Goal: Task Accomplishment & Management: Manage account settings

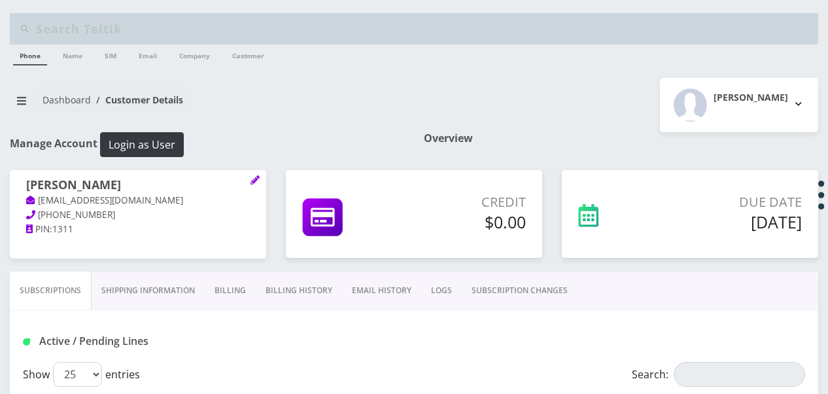
select select "468"
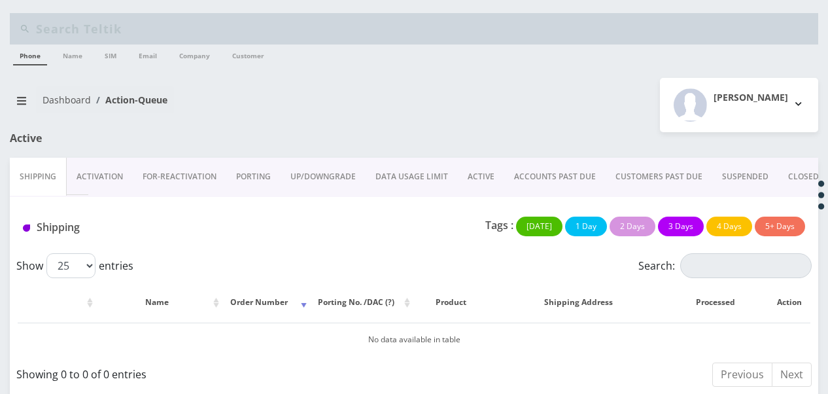
drag, startPoint x: 480, startPoint y: 183, endPoint x: 519, endPoint y: 191, distance: 40.0
click at [480, 183] on link "ACTIVE" at bounding box center [481, 177] width 46 height 38
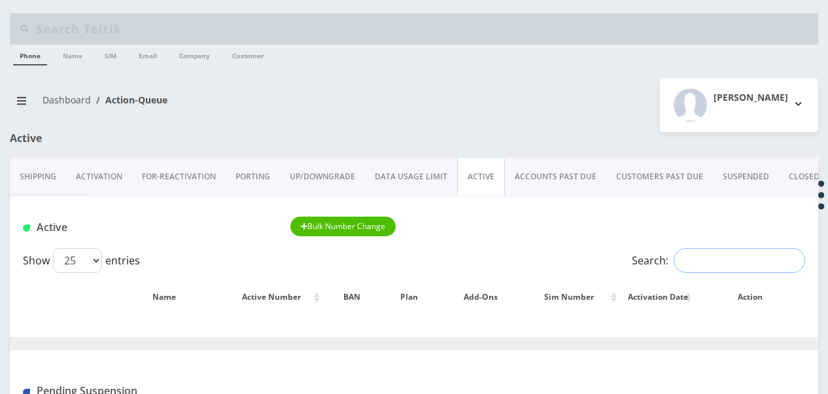
click at [692, 257] on input "Search:" at bounding box center [739, 260] width 131 height 25
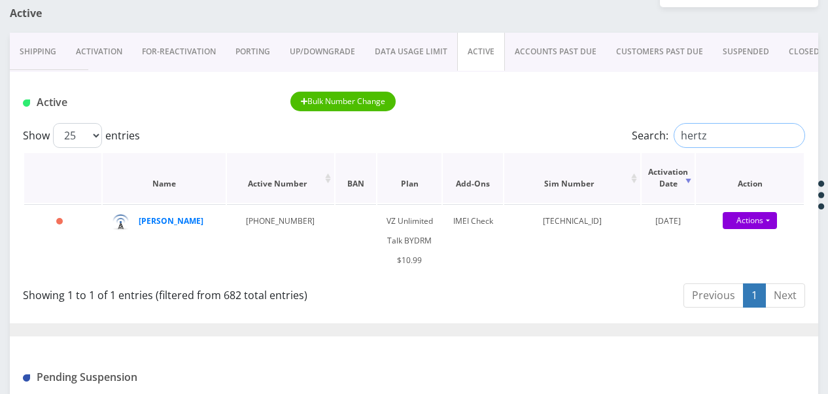
scroll to position [131, 0]
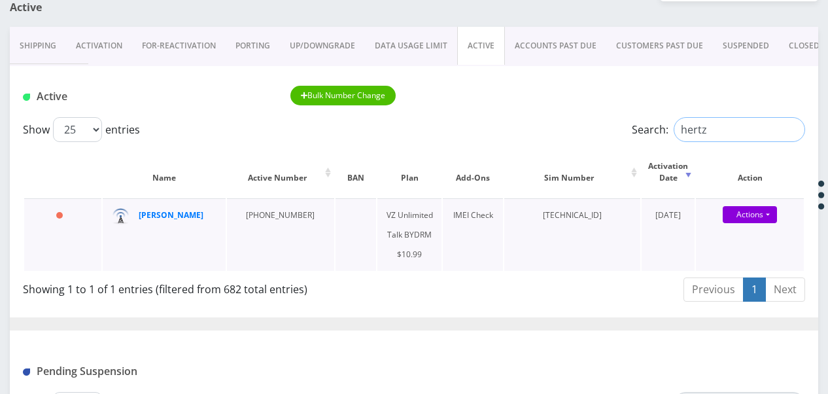
type input "hertz"
drag, startPoint x: 166, startPoint y: 220, endPoint x: 152, endPoint y: 208, distance: 18.6
drag, startPoint x: 152, startPoint y: 208, endPoint x: 222, endPoint y: 248, distance: 80.5
click at [222, 247] on td "chana hertz" at bounding box center [164, 234] width 123 height 73
click at [793, 126] on input "hertz" at bounding box center [739, 129] width 131 height 25
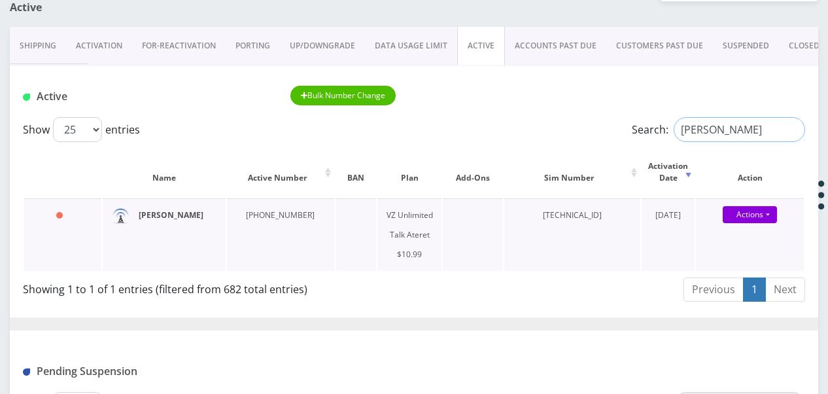
type input "ashear"
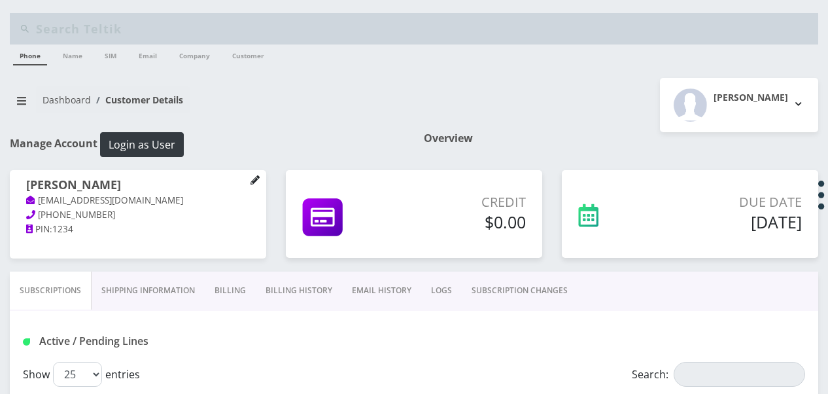
click at [259, 179] on icon at bounding box center [254, 179] width 9 height 9
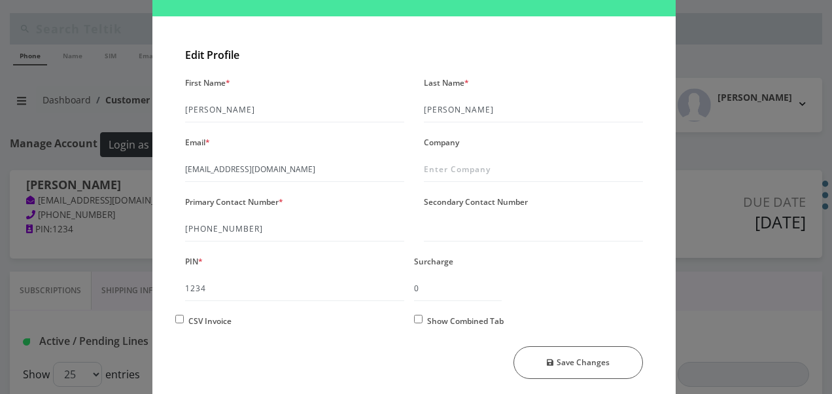
scroll to position [112, 0]
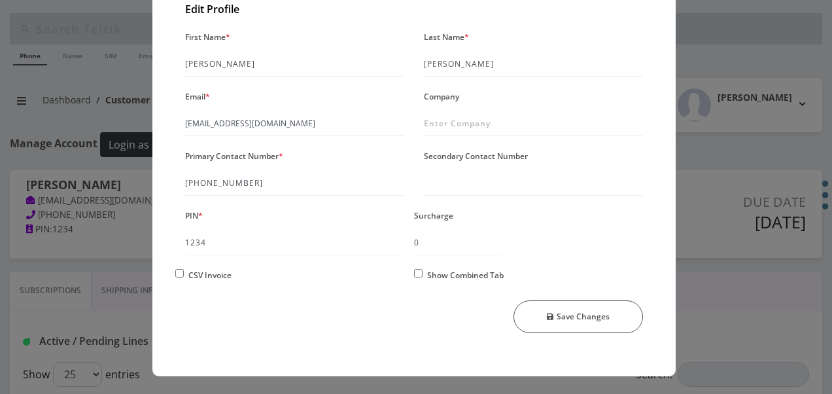
click at [726, 249] on div "× Manage Account Edit Profile First Name * Esther Last Name * Ashear Email * tl…" at bounding box center [416, 197] width 832 height 394
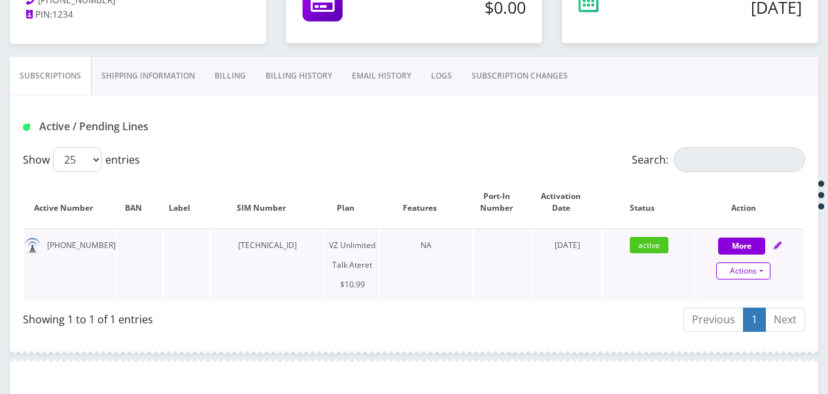
scroll to position [196, 0]
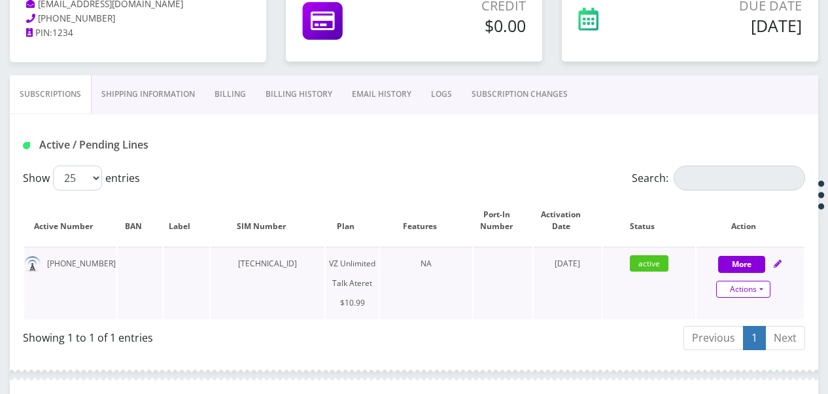
click at [765, 292] on link "Actions" at bounding box center [743, 289] width 54 height 17
select select "483"
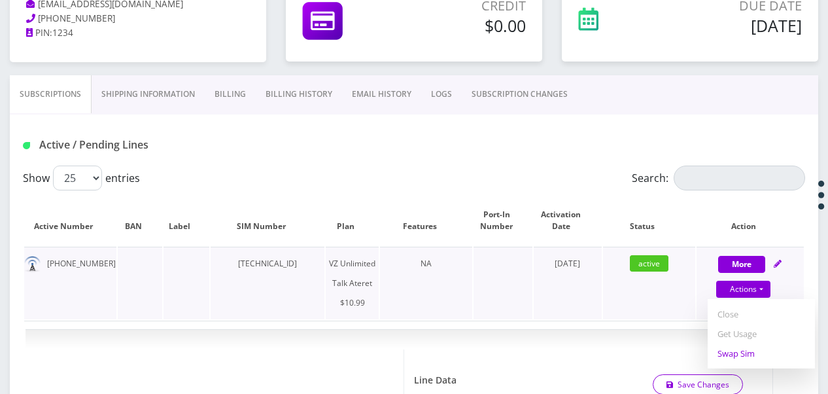
click at [749, 347] on link "Swap Sim" at bounding box center [761, 353] width 107 height 20
select select "483"
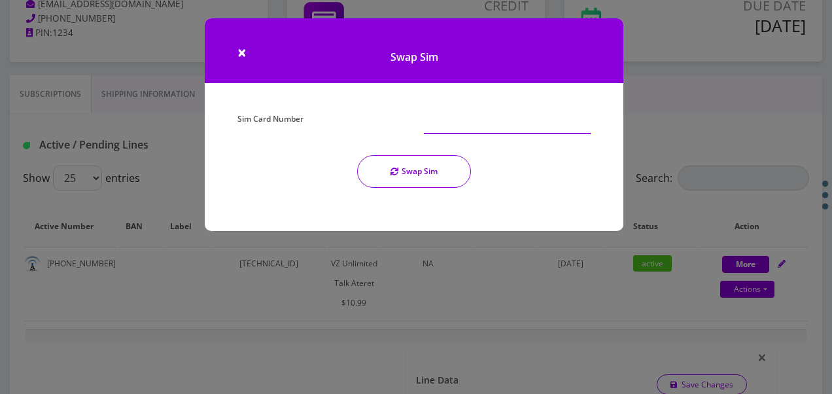
click at [530, 124] on input "Sim Card Number" at bounding box center [507, 121] width 167 height 25
type input "[TECHNICAL_ID]"
click at [424, 175] on button "Swap Sim" at bounding box center [414, 171] width 114 height 33
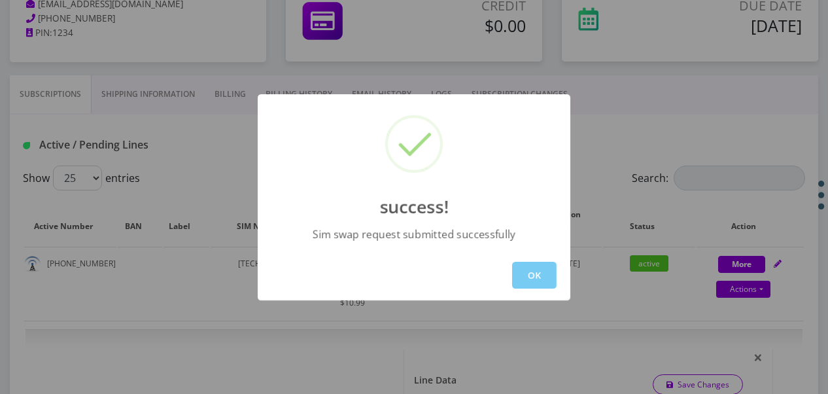
click at [541, 269] on button "OK" at bounding box center [534, 275] width 44 height 27
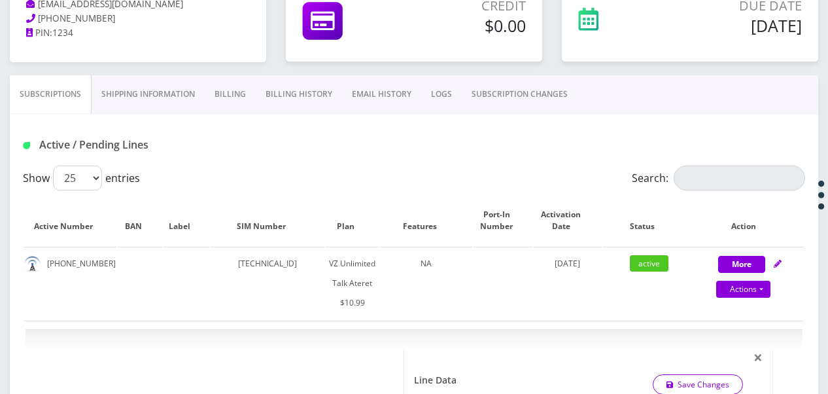
click at [545, 100] on link "SUBSCRIPTION CHANGES" at bounding box center [520, 94] width 116 height 38
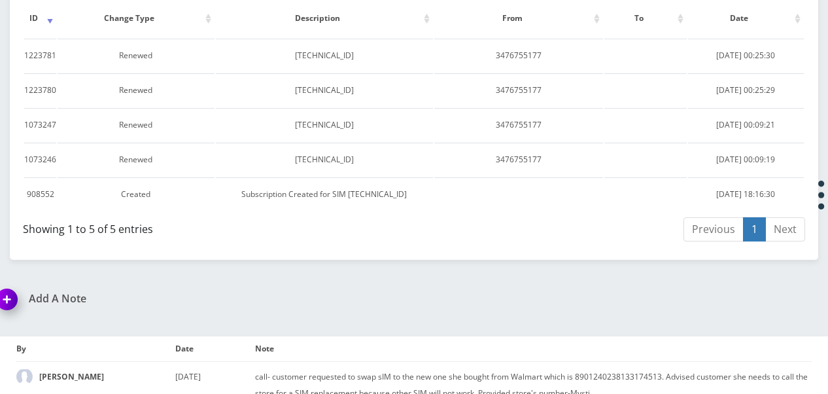
scroll to position [131, 0]
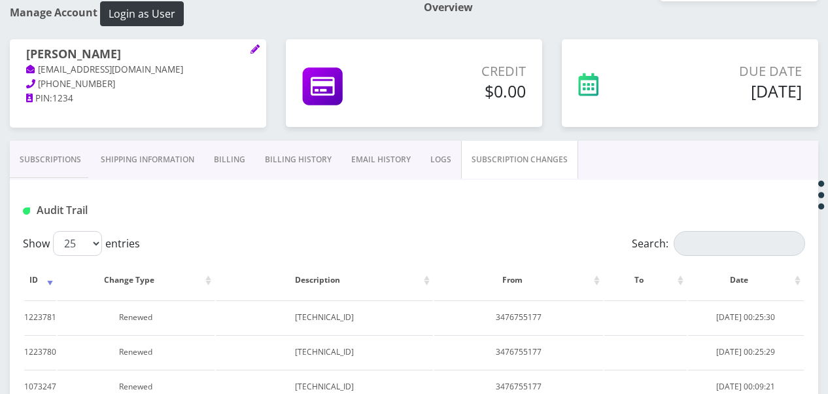
click at [35, 160] on link "Subscriptions" at bounding box center [50, 160] width 81 height 38
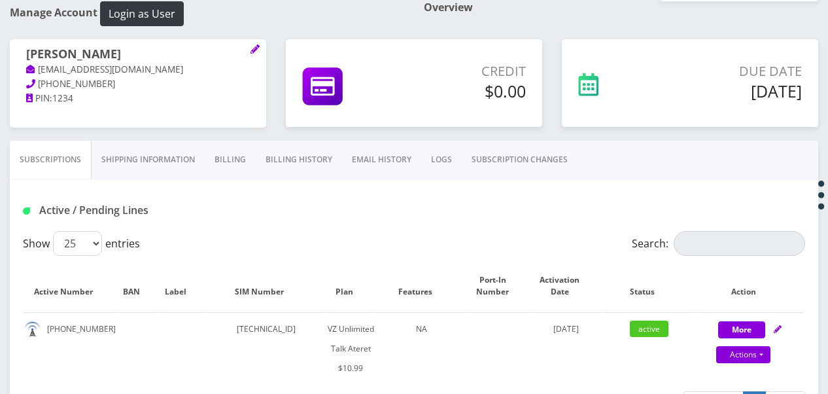
click at [222, 160] on link "Billing" at bounding box center [230, 160] width 51 height 38
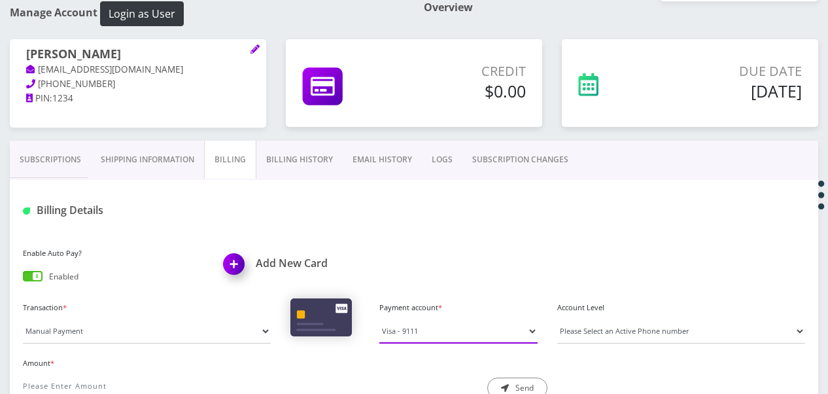
click at [409, 327] on select "Visa - 9111" at bounding box center [458, 330] width 158 height 25
click at [411, 245] on div "Add New Card" at bounding box center [314, 266] width 201 height 44
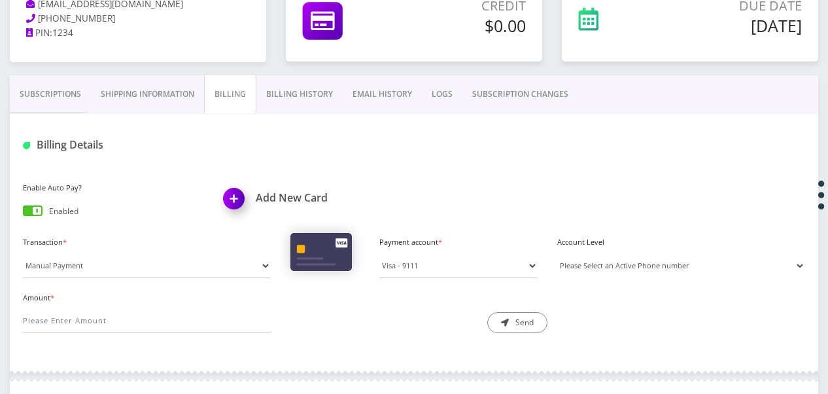
click at [587, 255] on select "Please Select an Active Phone number 3476755177" at bounding box center [681, 265] width 248 height 25
select select "195558"
click at [557, 253] on select "Please Select an Active Phone number 3476755177" at bounding box center [681, 265] width 248 height 25
click at [97, 307] on div "Amount *" at bounding box center [146, 310] width 267 height 45
click at [103, 312] on input "Amount *" at bounding box center [147, 320] width 248 height 25
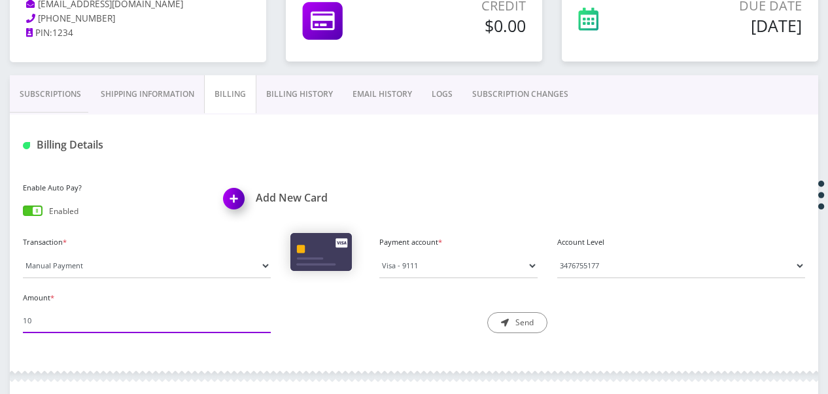
type input "10"
click at [378, 155] on div "Billing Details" at bounding box center [414, 139] width 808 height 51
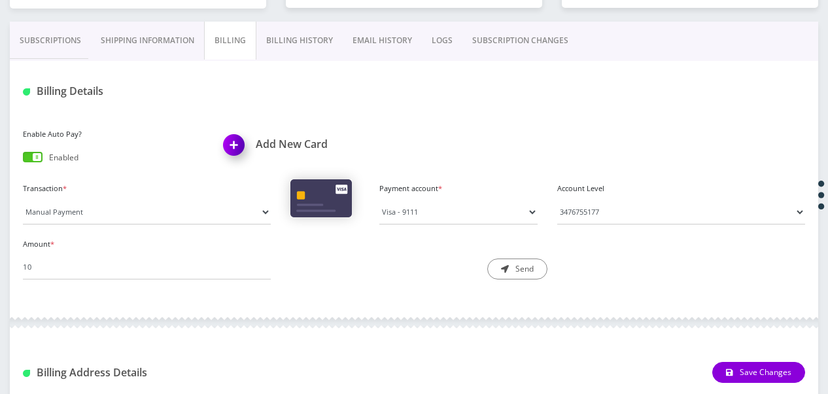
scroll to position [229, 0]
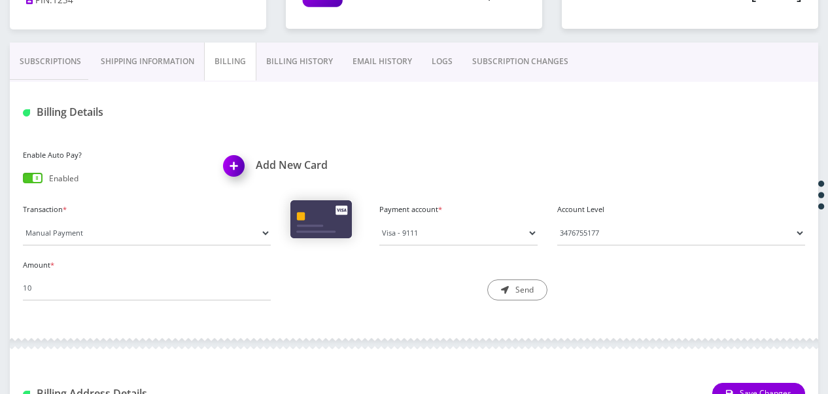
click at [309, 55] on link "Billing History" at bounding box center [299, 62] width 86 height 38
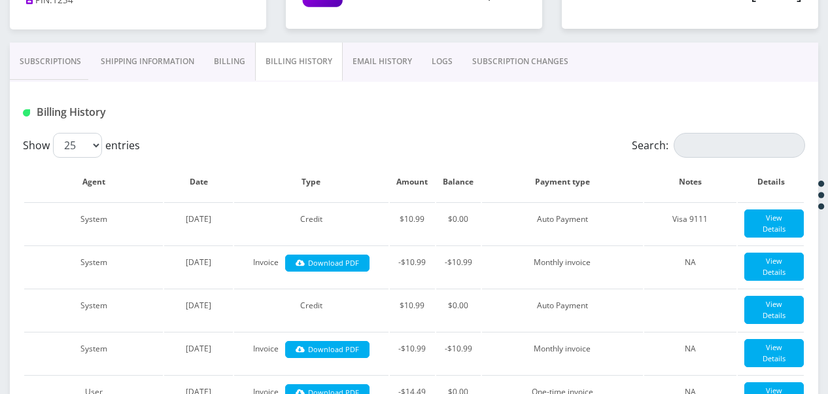
click at [230, 71] on link "Billing" at bounding box center [229, 62] width 51 height 38
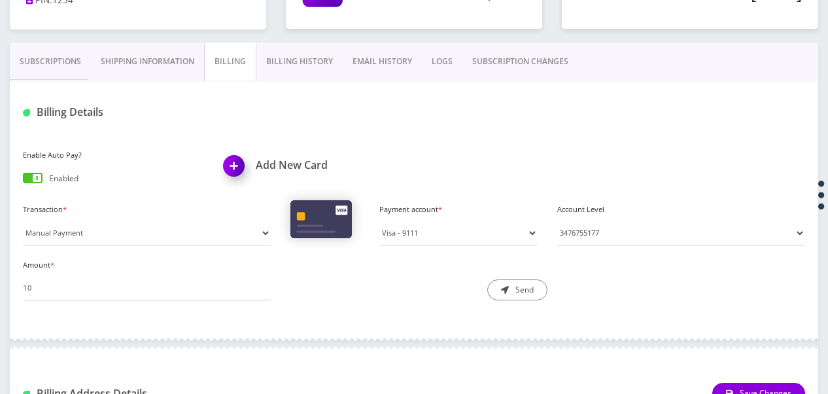
click at [514, 303] on div "Amount * 10 Description * Send" at bounding box center [414, 284] width 802 height 56
click at [504, 286] on icon "submit" at bounding box center [505, 290] width 8 height 8
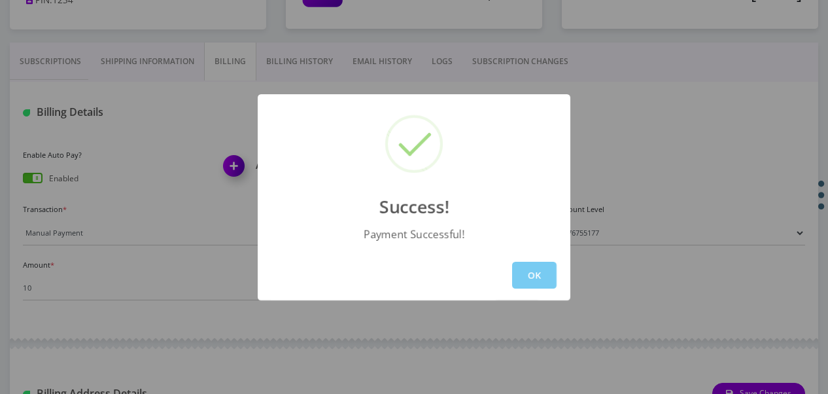
click at [555, 273] on button "OK" at bounding box center [534, 275] width 44 height 27
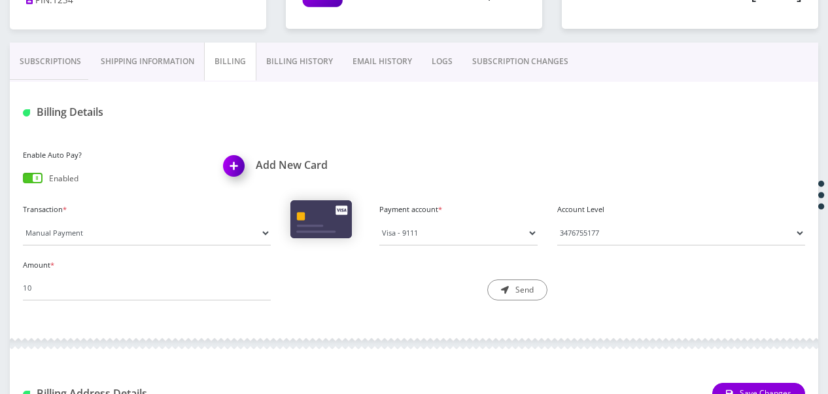
click at [296, 69] on link "Billing History" at bounding box center [299, 62] width 86 height 38
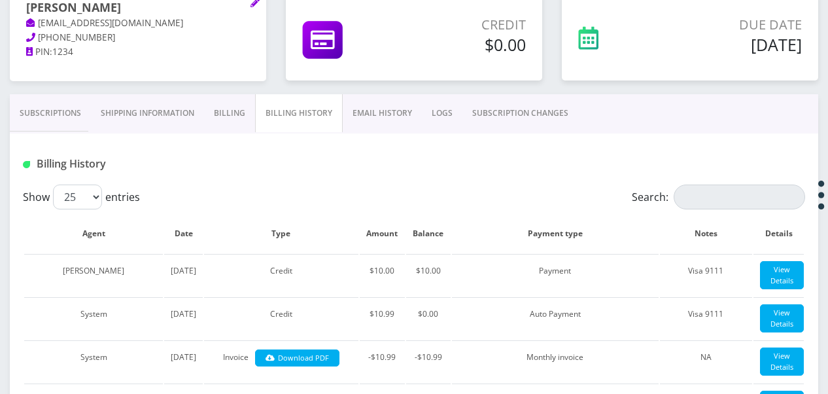
scroll to position [98, 0]
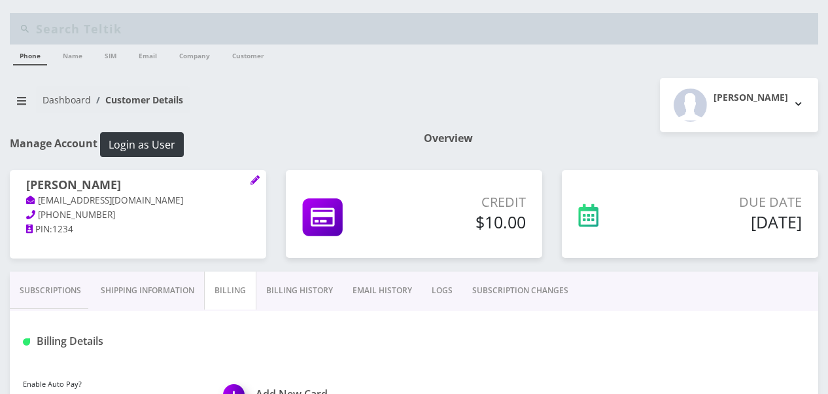
select select "Custom Invoice"
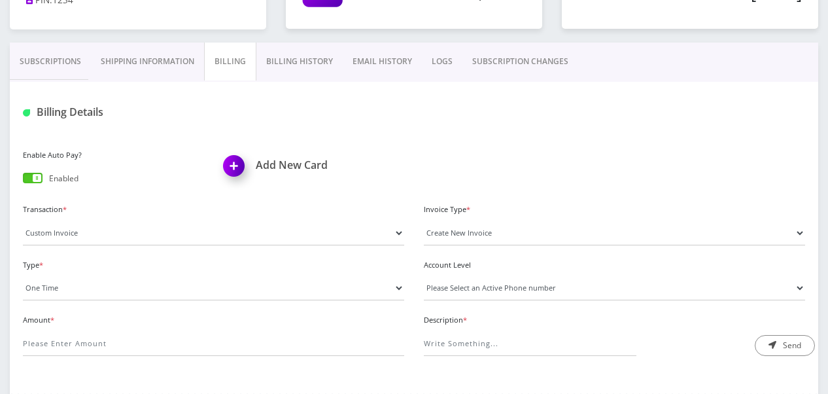
type input "10"
click at [467, 288] on select "Please Select an Active Phone number 3476755177" at bounding box center [614, 287] width 381 height 25
select select "195558"
click at [424, 275] on select "Please Select an Active Phone number 3476755177" at bounding box center [614, 287] width 381 height 25
click at [471, 345] on input "Description *" at bounding box center [530, 343] width 213 height 25
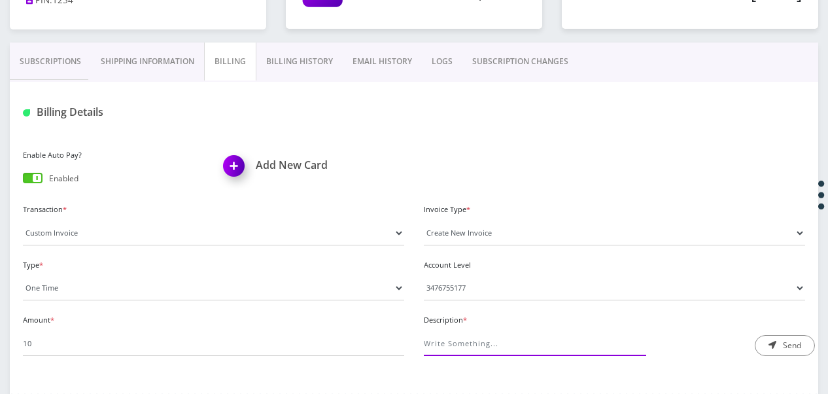
type input "mistake I made"
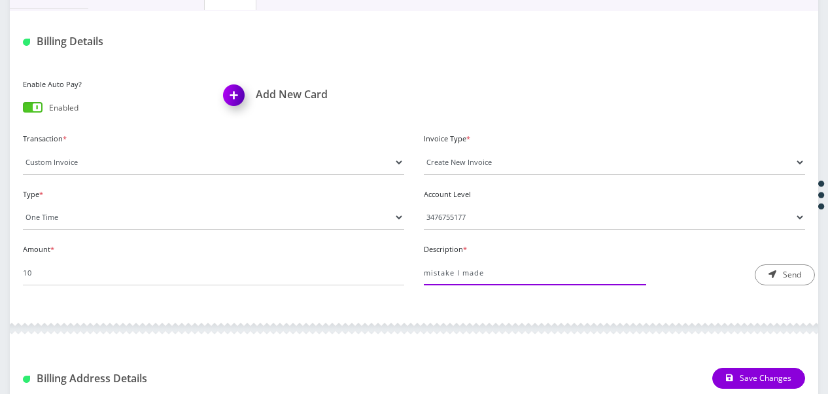
scroll to position [360, 0]
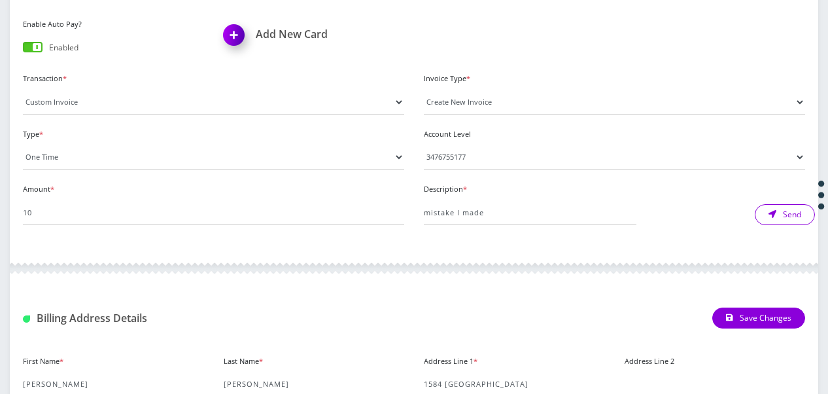
click at [762, 211] on button "Send" at bounding box center [785, 214] width 60 height 21
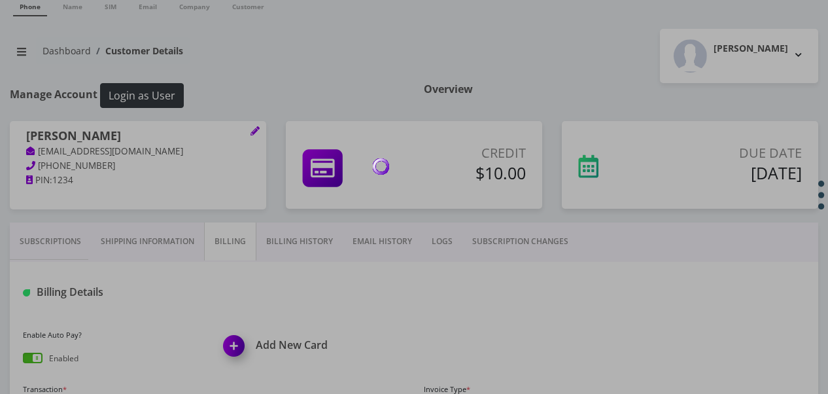
scroll to position [0, 0]
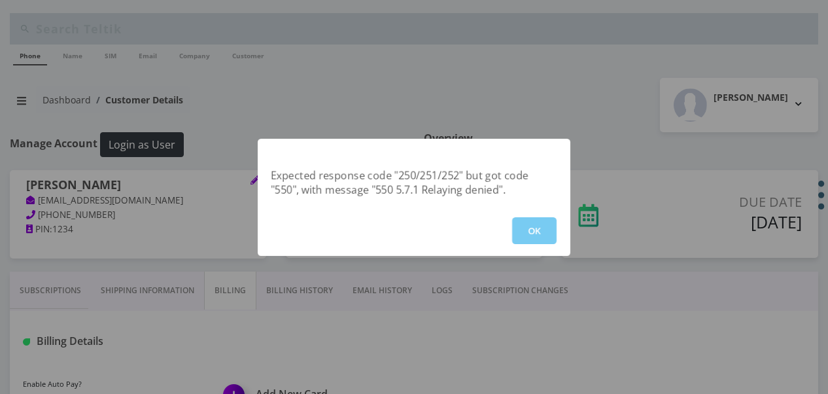
click at [555, 235] on button "OK" at bounding box center [534, 230] width 44 height 27
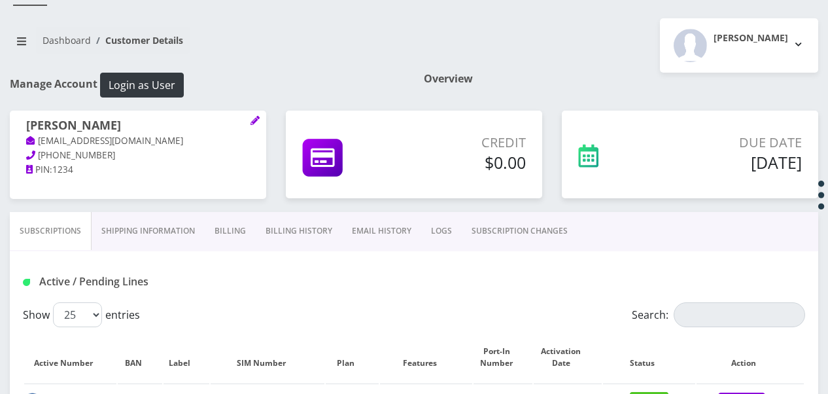
scroll to position [131, 0]
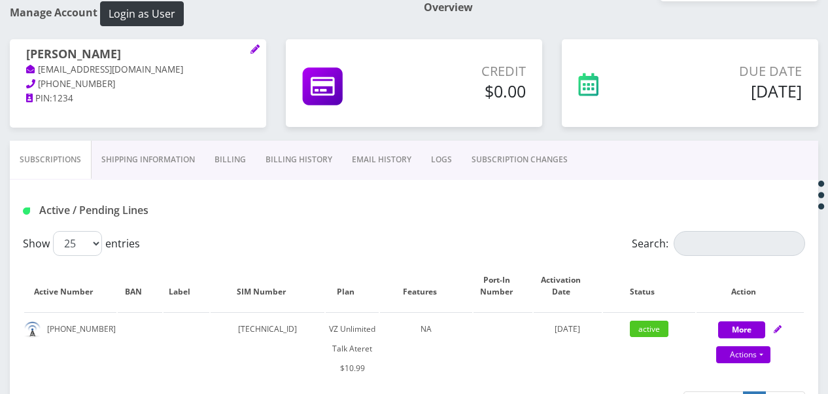
click at [466, 150] on link "SUBSCRIPTION CHANGES" at bounding box center [520, 160] width 116 height 38
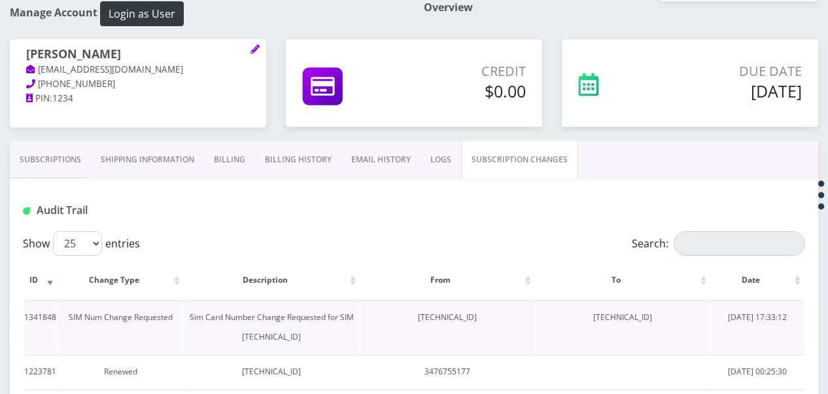
drag, startPoint x: 595, startPoint y: 317, endPoint x: 696, endPoint y: 310, distance: 101.0
click at [696, 310] on td "[TECHNICAL_ID]" at bounding box center [623, 326] width 174 height 53
drag, startPoint x: 696, startPoint y: 310, endPoint x: 594, endPoint y: 326, distance: 102.7
click at [594, 326] on td "[TECHNICAL_ID]" at bounding box center [623, 326] width 174 height 53
drag, startPoint x: 594, startPoint y: 326, endPoint x: 589, endPoint y: 315, distance: 12.3
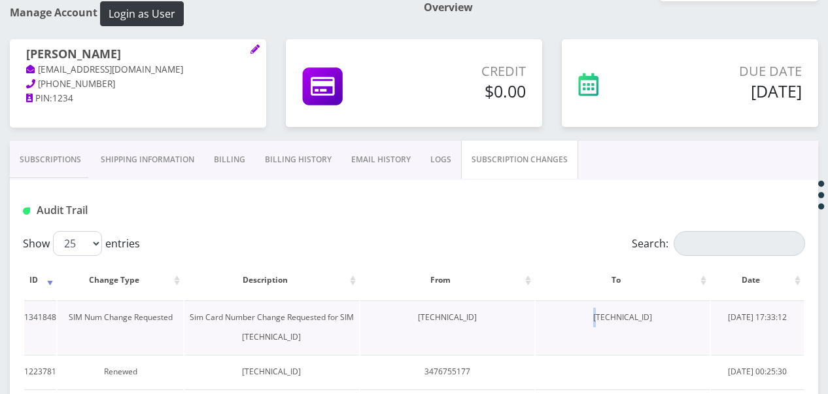
click at [589, 315] on td "[TECHNICAL_ID]" at bounding box center [623, 326] width 174 height 53
drag, startPoint x: 589, startPoint y: 315, endPoint x: 590, endPoint y: 323, distance: 7.9
click at [590, 323] on td "[TECHNICAL_ID]" at bounding box center [623, 326] width 174 height 53
click at [603, 327] on td "[TECHNICAL_ID]" at bounding box center [623, 326] width 174 height 53
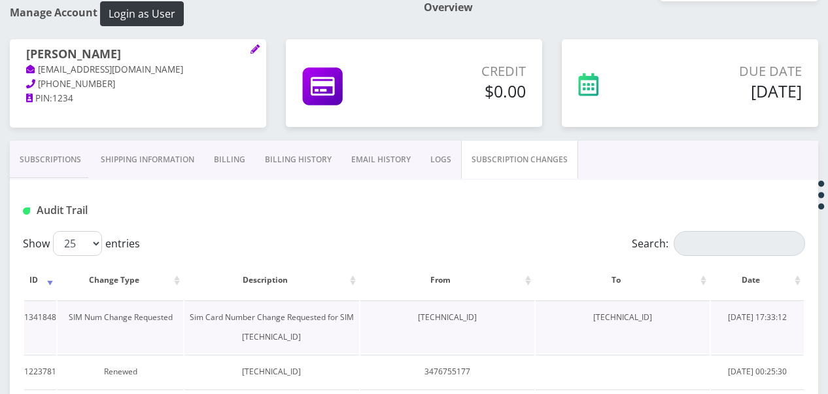
drag, startPoint x: 592, startPoint y: 316, endPoint x: 687, endPoint y: 309, distance: 95.0
click at [687, 309] on td "[TECHNICAL_ID]" at bounding box center [623, 326] width 174 height 53
drag, startPoint x: 687, startPoint y: 309, endPoint x: 676, endPoint y: 317, distance: 13.6
copy td "[TECHNICAL_ID]"
click at [37, 139] on div "[PERSON_NAME] [EMAIL_ADDRESS][DOMAIN_NAME] [PHONE_NUMBER] PIN: 1234" at bounding box center [138, 89] width 276 height 101
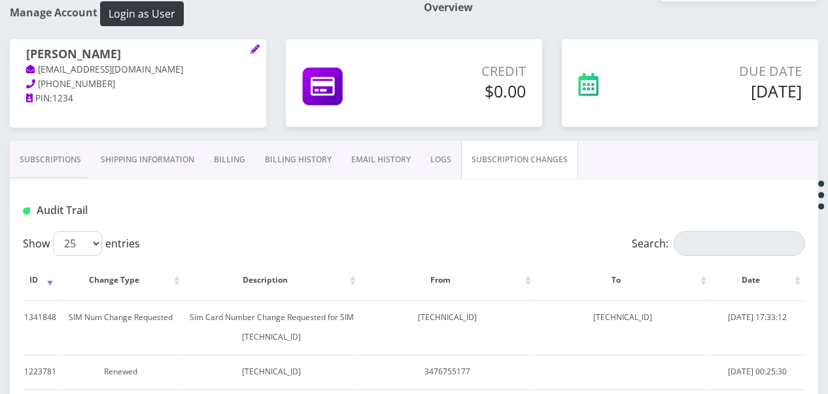
click at [61, 153] on link "Subscriptions" at bounding box center [50, 160] width 81 height 38
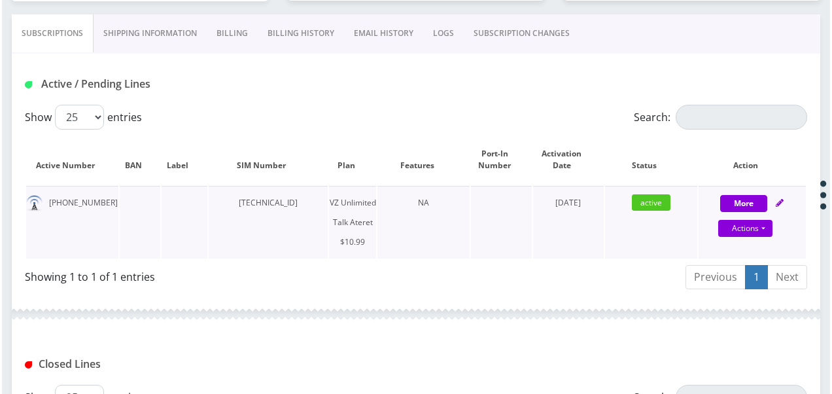
scroll to position [262, 0]
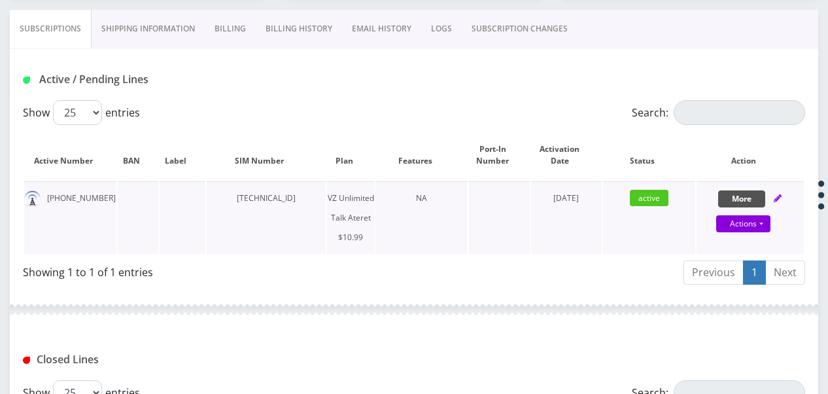
click at [737, 199] on button "More" at bounding box center [741, 198] width 47 height 17
select select "483"
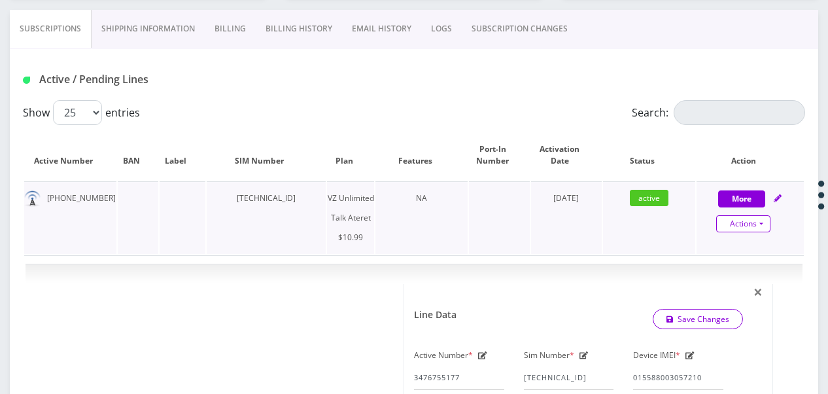
click at [769, 229] on div "Actions Suspend Close Get Usage Swap Sim" at bounding box center [743, 224] width 107 height 20
click at [769, 227] on link "Actions" at bounding box center [743, 223] width 54 height 17
select select "483"
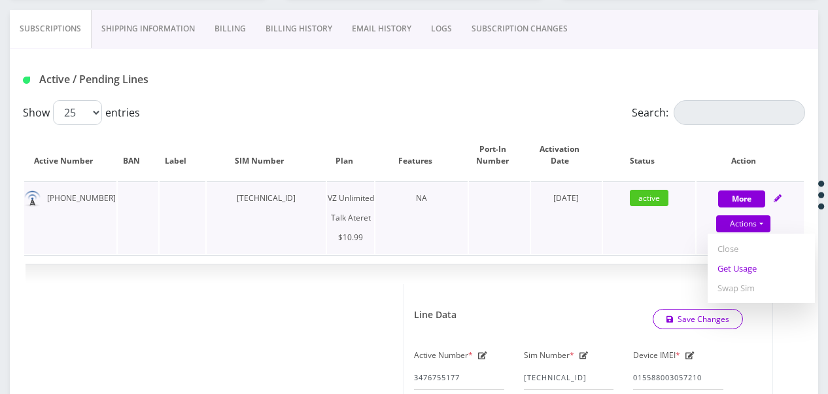
click at [743, 270] on link "Get Usage" at bounding box center [761, 268] width 107 height 20
select select "483"
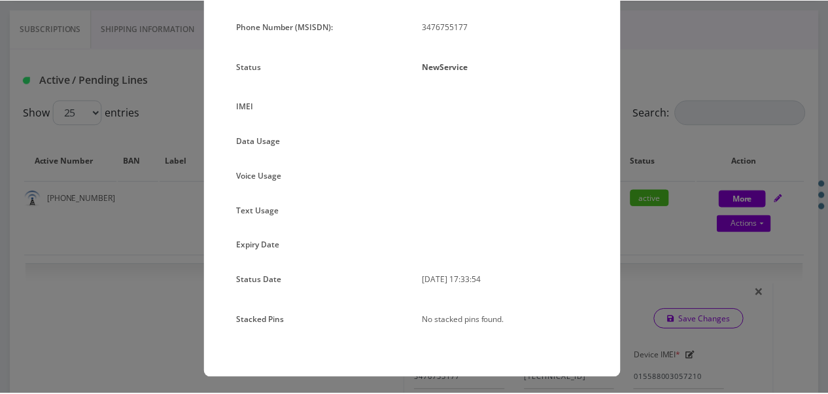
scroll to position [134, 0]
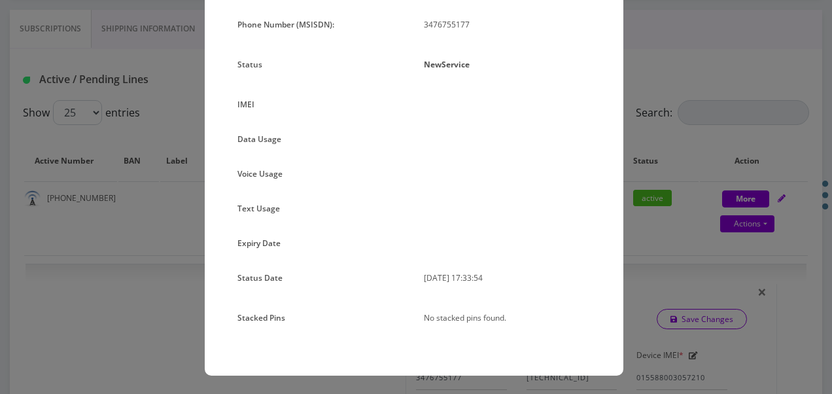
click at [675, 237] on div "× Subscription Info Plan Name TT 4G Monthly Unlimited Voice Plan Phone Number (…" at bounding box center [416, 197] width 832 height 394
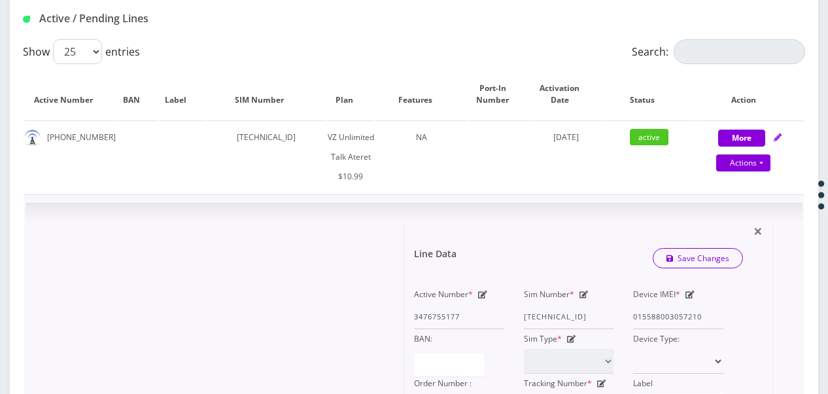
scroll to position [392, 0]
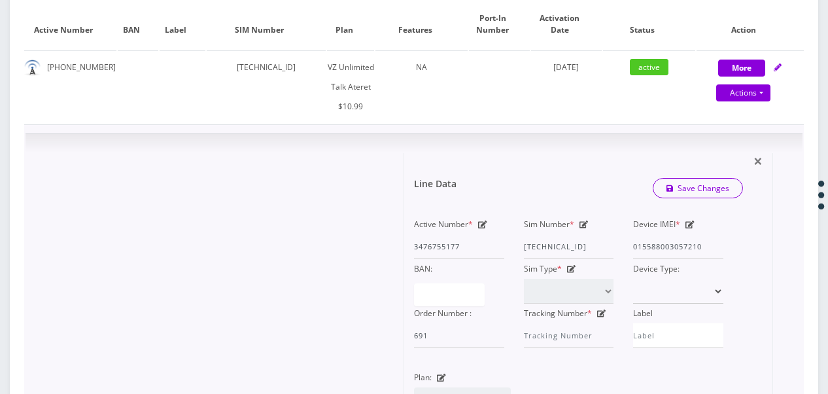
click at [584, 221] on icon at bounding box center [583, 224] width 9 height 8
drag, startPoint x: 526, startPoint y: 243, endPoint x: 628, endPoint y: 256, distance: 102.8
click at [628, 256] on div "Active Number * 3476755177 Sim Number * [TECHNICAL_ID] Device IMEI * [TECHNICAL…" at bounding box center [568, 280] width 329 height 133
paste input "0413034265"
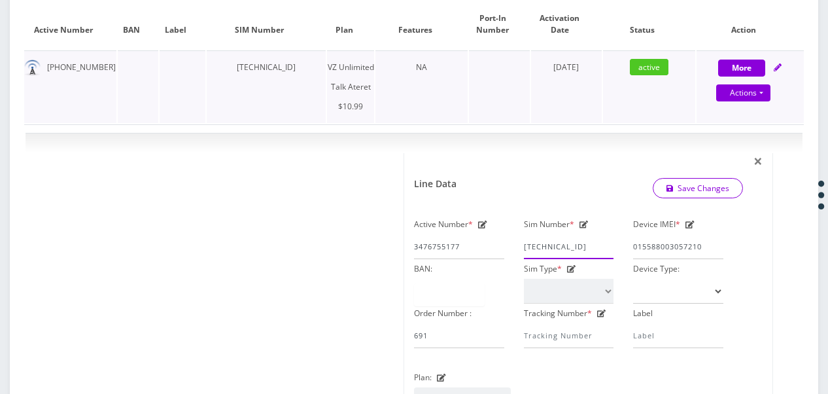
type input "[TECHNICAL_ID]"
click at [653, 179] on button "Save Changes" at bounding box center [698, 189] width 91 height 20
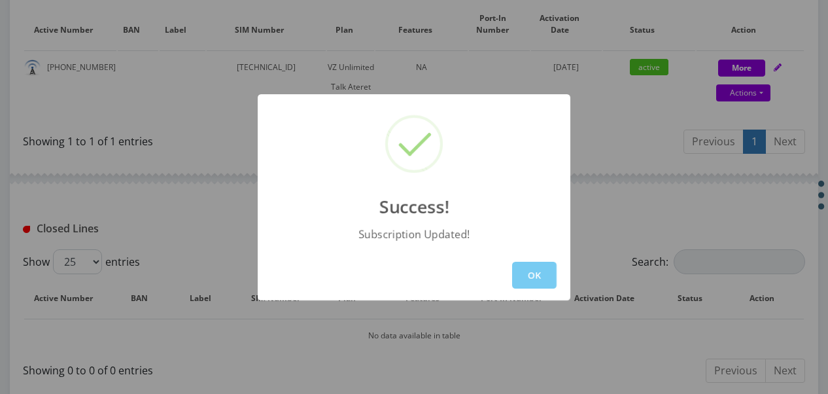
click at [523, 273] on button "OK" at bounding box center [534, 275] width 44 height 27
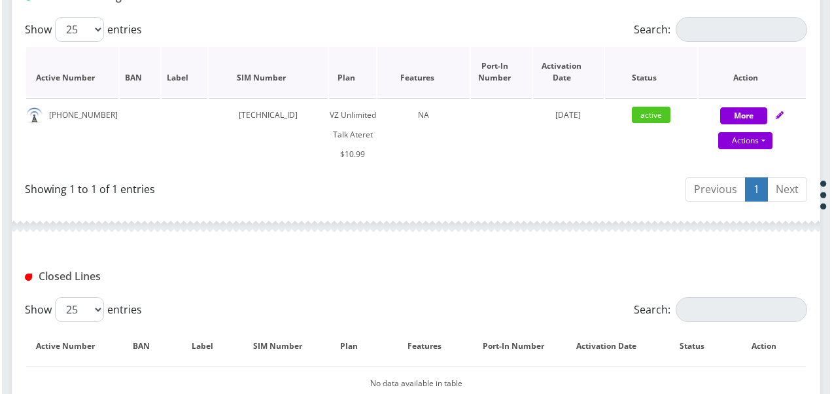
scroll to position [262, 0]
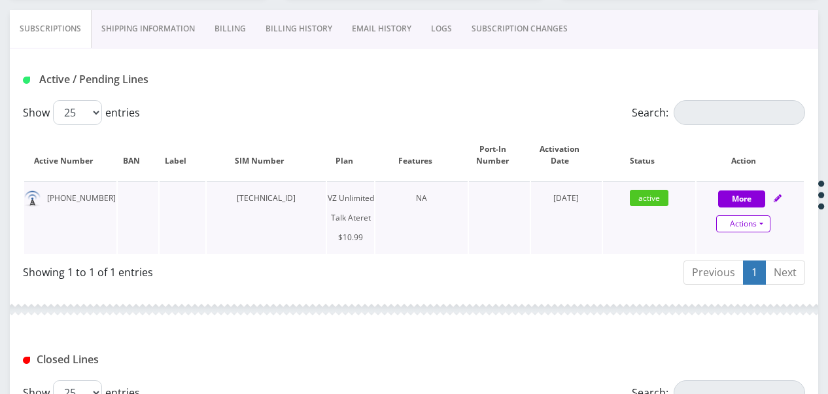
click at [763, 224] on link "Actions" at bounding box center [743, 223] width 54 height 17
select select "483"
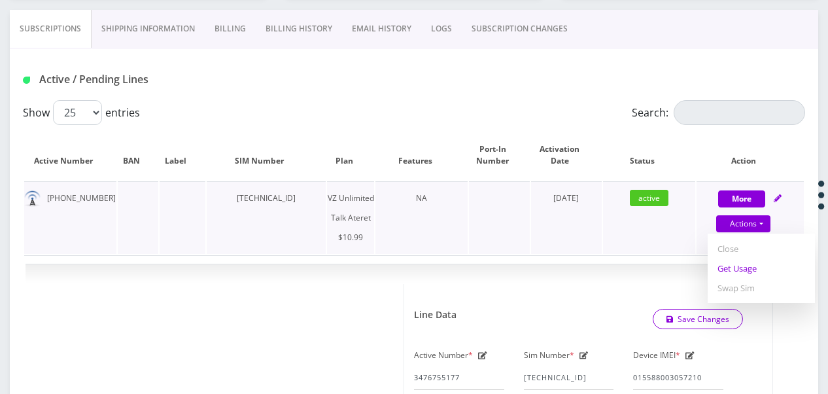
click at [742, 262] on link "Get Usage" at bounding box center [761, 268] width 107 height 20
select select "483"
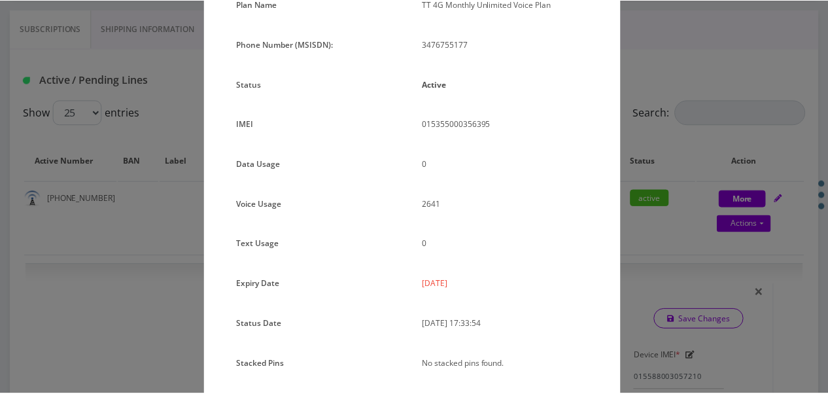
scroll to position [95, 0]
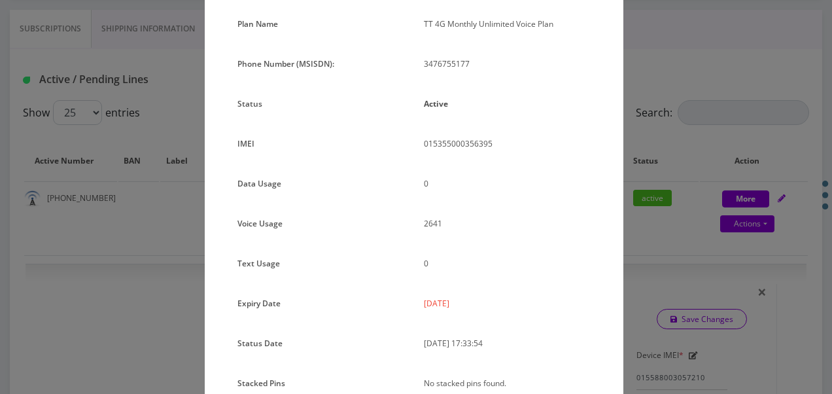
click at [677, 158] on div "× Subscription Info Plan Name TT 4G Monthly Unlimited Voice Plan Phone Number (…" at bounding box center [416, 197] width 832 height 394
